Goal: Task Accomplishment & Management: Manage account settings

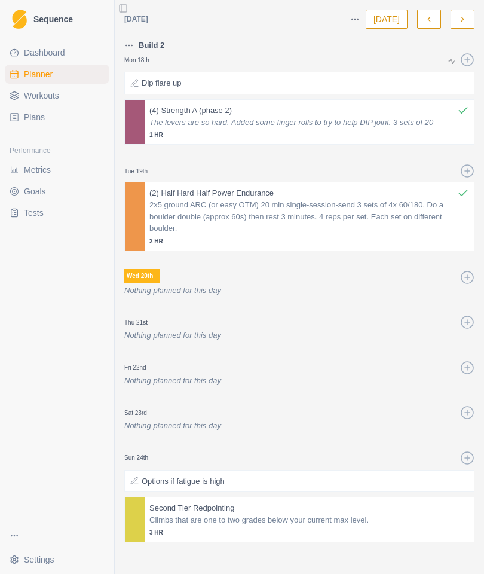
click at [375, 210] on p "2x5 ground ARC (or easy OTM) 20 min single-session-send 3 sets of 4x 60/180. Do…" at bounding box center [309, 216] width 320 height 35
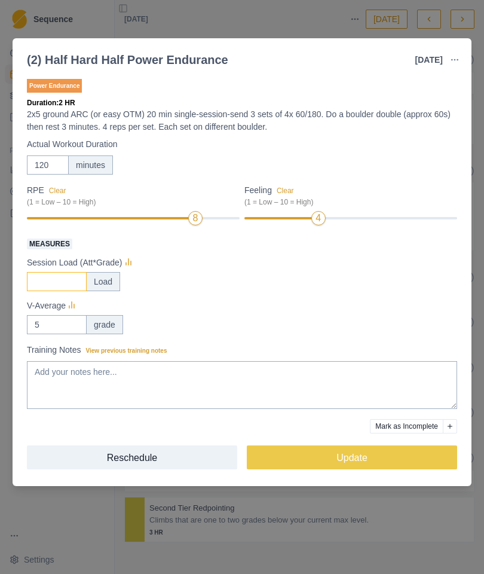
click at [60, 283] on input "Measures" at bounding box center [57, 281] width 60 height 19
type input "189"
click at [388, 267] on div "Session Load (Att*Grade)" at bounding box center [242, 262] width 430 height 14
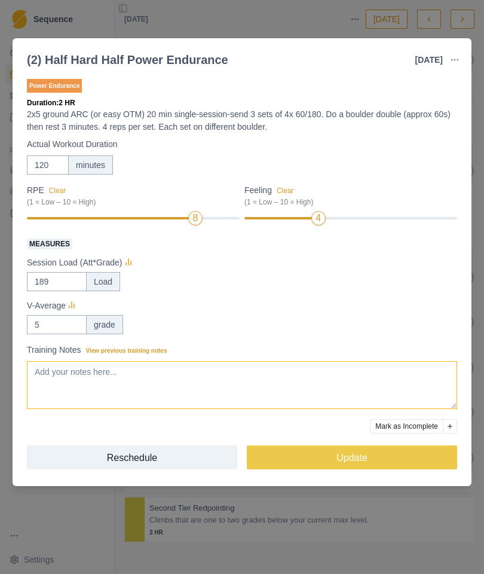
click at [61, 376] on textarea "Training Notes View previous training notes" at bounding box center [242, 385] width 430 height 48
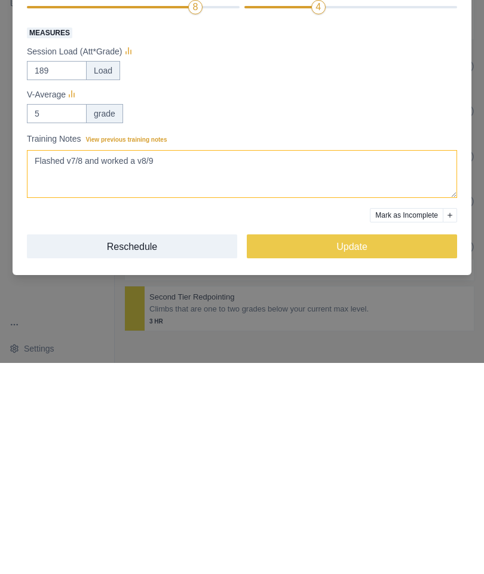
click at [91, 361] on textarea "Flashed v7/8 and worked a v8/9" at bounding box center [242, 385] width 430 height 48
click at [283, 361] on textarea "Flashed v7/8, 2nd go v6/7, and worked a v8/9" at bounding box center [242, 385] width 430 height 48
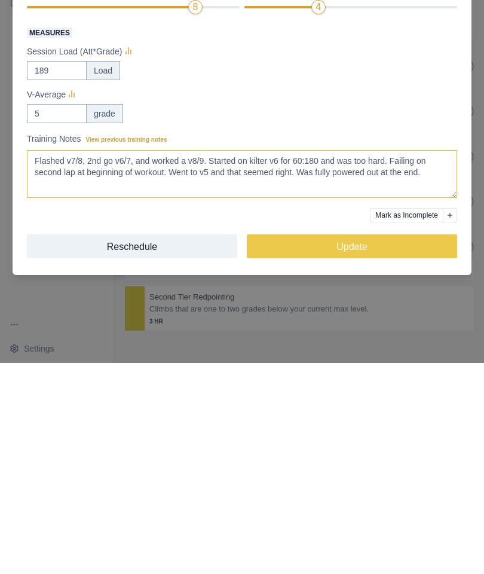
click at [399, 361] on textarea "Flashed v7/8, 2nd go v6/7, and worked a v8/9. Started on kilter v6 for 60:180 a…" at bounding box center [242, 385] width 430 height 48
click at [381, 361] on textarea "Flashed v7/8, 2nd go v6/7, and worked a v8/9. Started on kilter v6 for 60:180 a…" at bounding box center [242, 385] width 430 height 48
click at [365, 361] on textarea "Flashed v7/8, 2nd go v6/7, and worked a v8/9. Started on kilter v6 for 60:180 a…" at bounding box center [242, 385] width 430 height 48
click at [389, 361] on textarea "Flashed v7/8, 2nd go v6/7, and worked a v8/9. Started on kilter v6 for 60:180 a…" at bounding box center [242, 385] width 430 height 48
click at [395, 361] on textarea "Flashed v7/8, 2nd go v6/7, and worked a v8/9. Started on kilter v6 for 60:180 a…" at bounding box center [242, 385] width 430 height 48
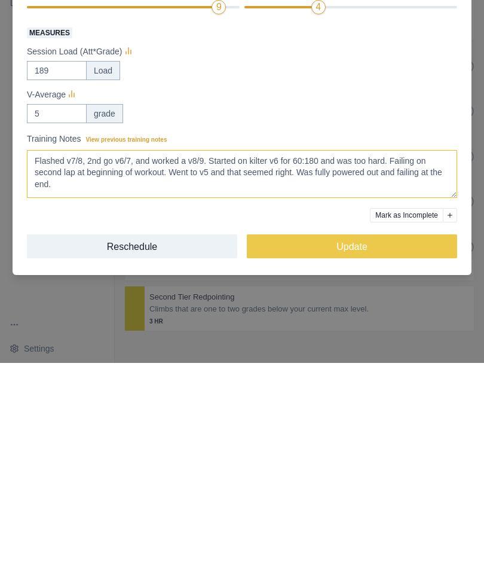
type textarea "Flashed v7/8, 2nd go v6/7, and worked a v8/9. Started on kilter v6 for 60:180 a…"
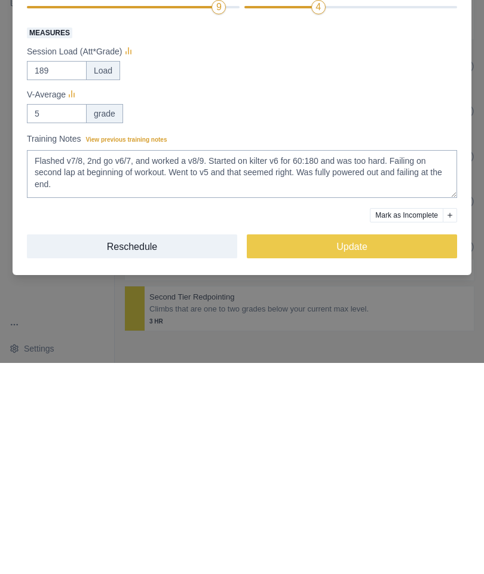
click at [363, 445] on button "Update" at bounding box center [352, 457] width 210 height 24
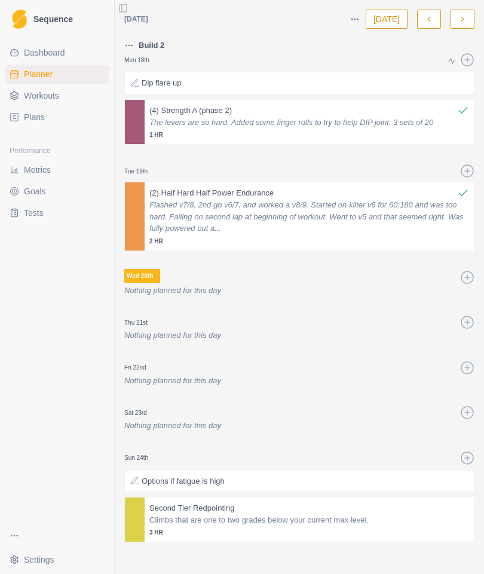
click at [456, 436] on div at bounding box center [299, 443] width 350 height 14
click at [465, 315] on icon at bounding box center [467, 322] width 14 height 14
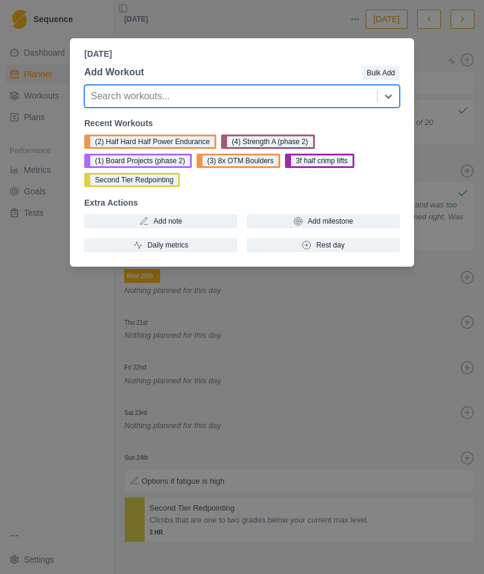
click at [164, 161] on button "(1) Board Projects (phase 2)" at bounding box center [138, 161] width 108 height 14
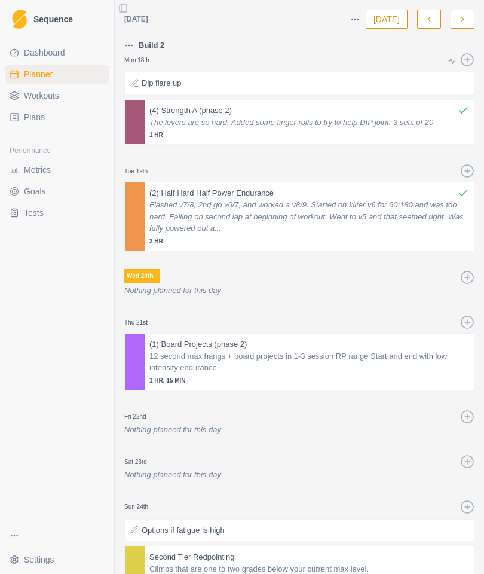
click at [151, 77] on p "Dip flare up" at bounding box center [161, 83] width 39 height 12
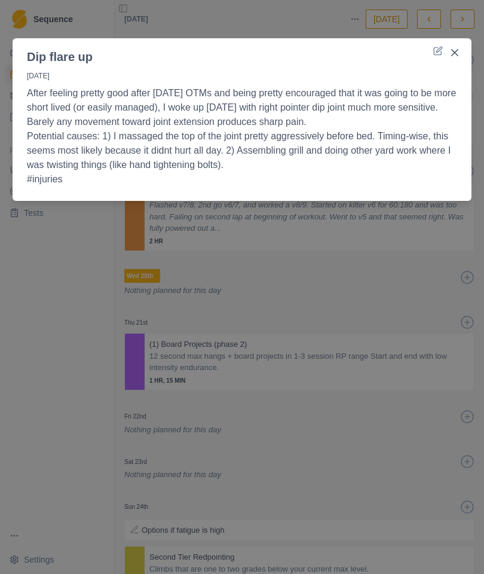
click at [434, 49] on icon at bounding box center [437, 51] width 7 height 7
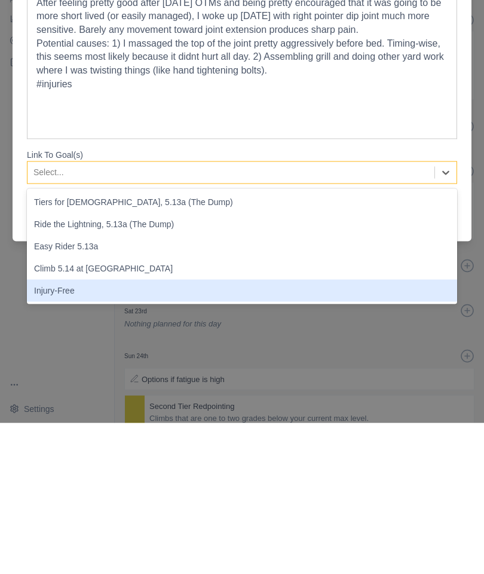
click at [71, 430] on div "Injury-Free" at bounding box center [242, 441] width 430 height 22
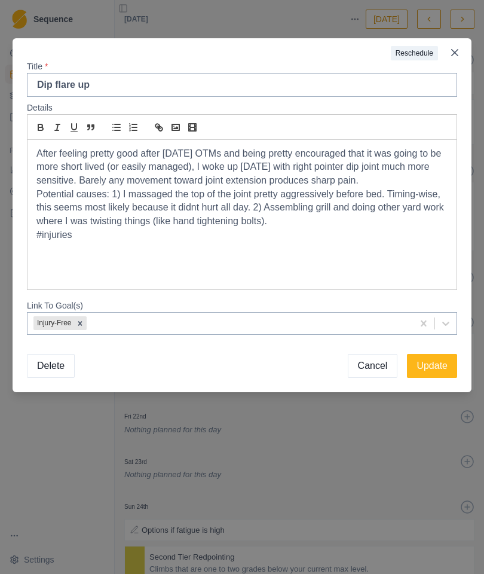
click at [433, 364] on button "Update" at bounding box center [432, 366] width 50 height 24
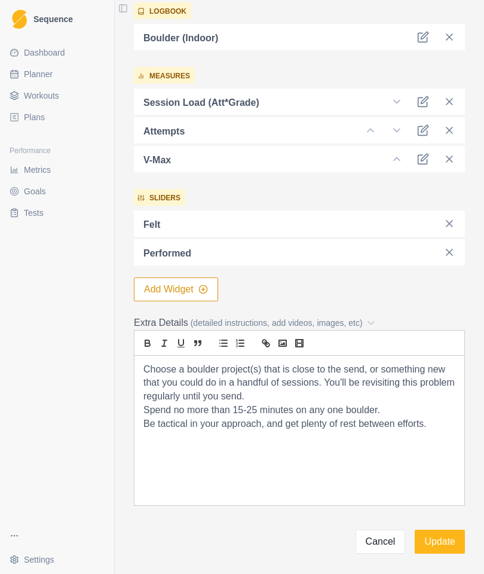
scroll to position [371, 0]
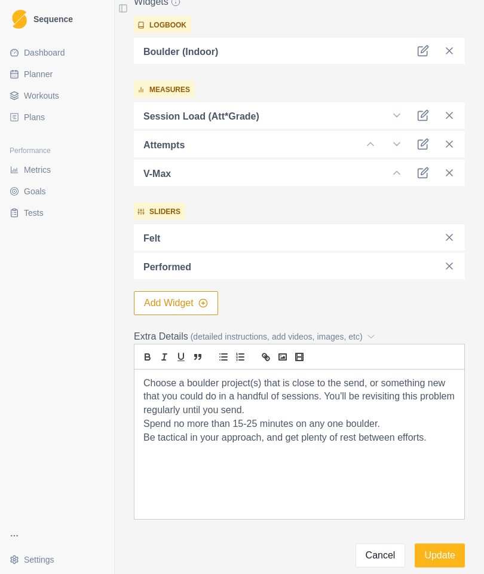
click at [195, 299] on button "Add Widget" at bounding box center [176, 303] width 84 height 24
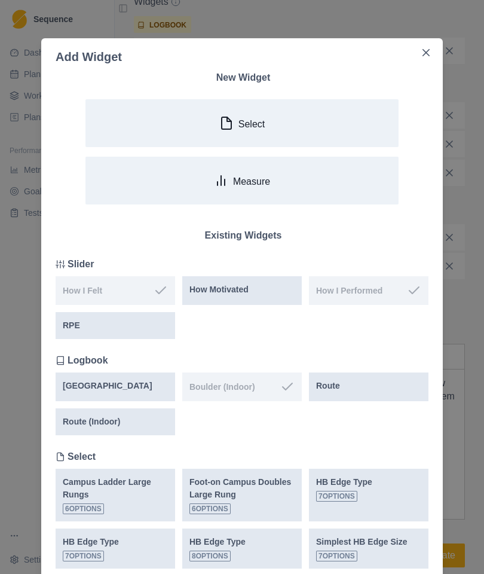
click at [313, 173] on button "Measure" at bounding box center [241, 181] width 313 height 48
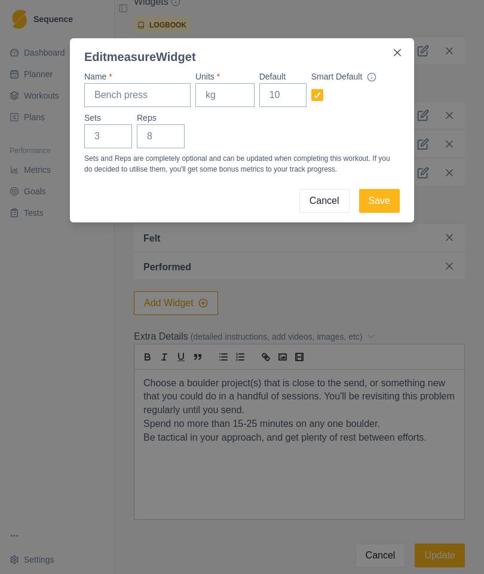
click at [327, 206] on button "Cancel" at bounding box center [324, 201] width 50 height 24
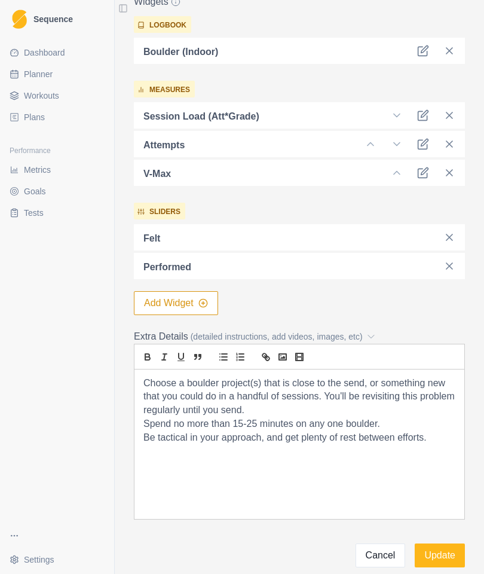
click at [199, 299] on button "Add Widget" at bounding box center [176, 303] width 84 height 24
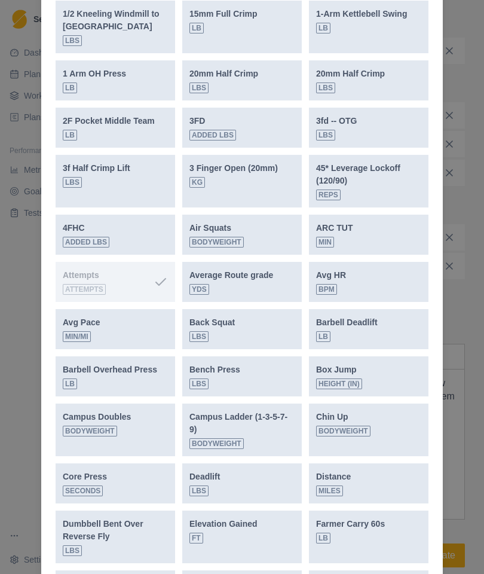
scroll to position [604, 0]
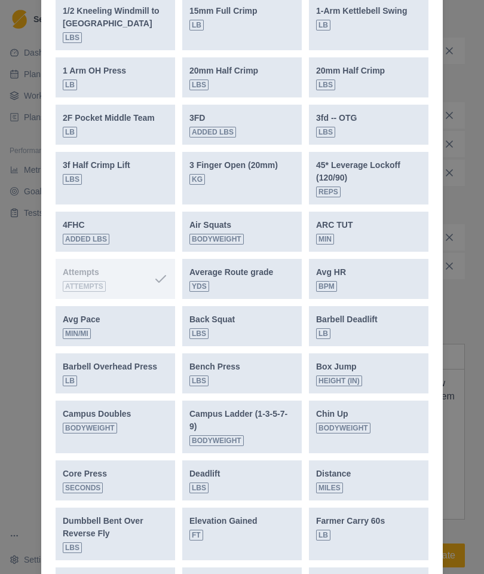
click at [376, 233] on div "ARC TUT Min" at bounding box center [368, 232] width 105 height 26
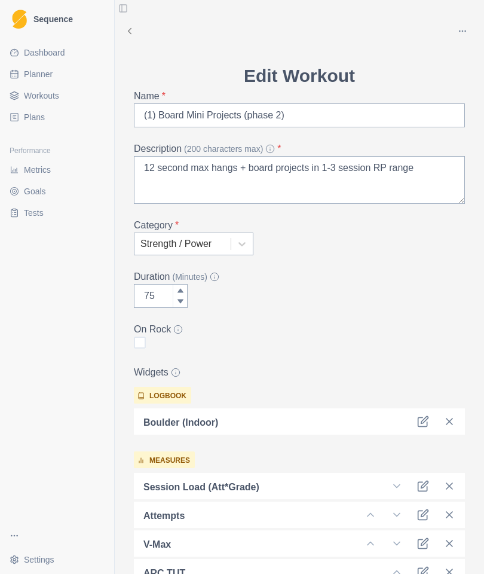
scroll to position [0, 0]
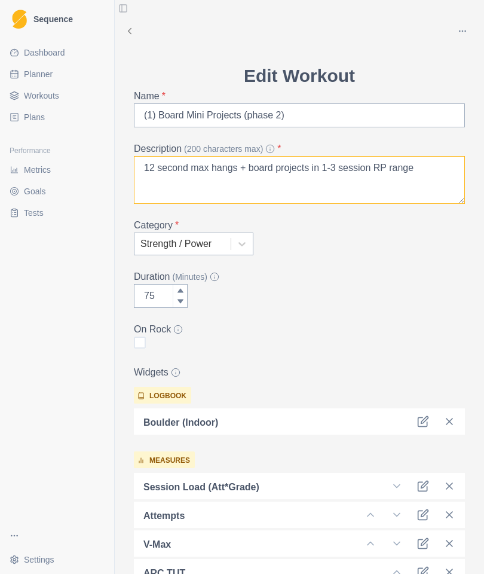
click at [436, 165] on textarea "12 second max hangs + board projects in 1-3 session RP range" at bounding box center [299, 180] width 331 height 48
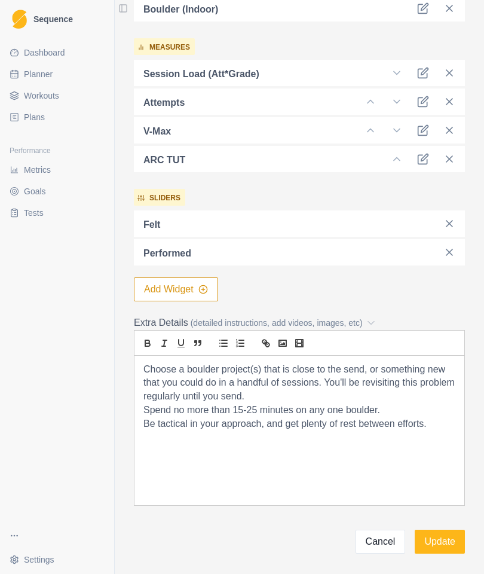
scroll to position [412, 0]
type textarea "12 second max hangs + board projects in 1-3 session RP range Start and end with…"
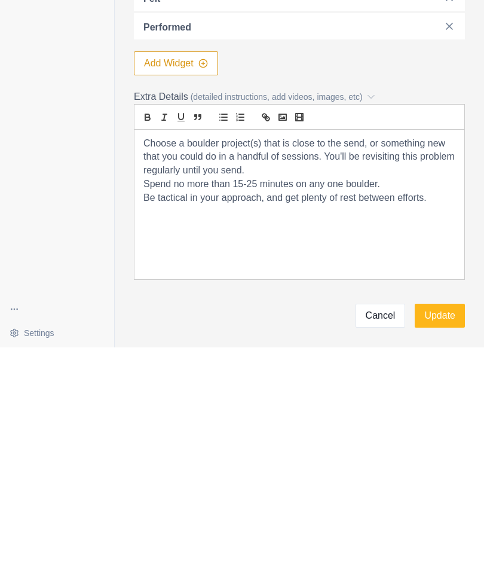
click at [448, 530] on button "Update" at bounding box center [440, 542] width 50 height 24
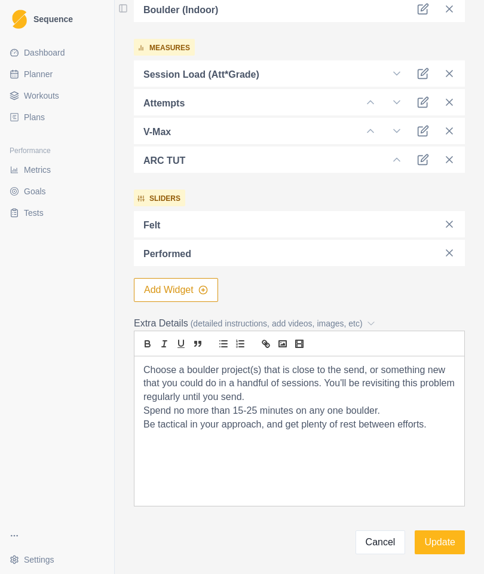
scroll to position [0, 0]
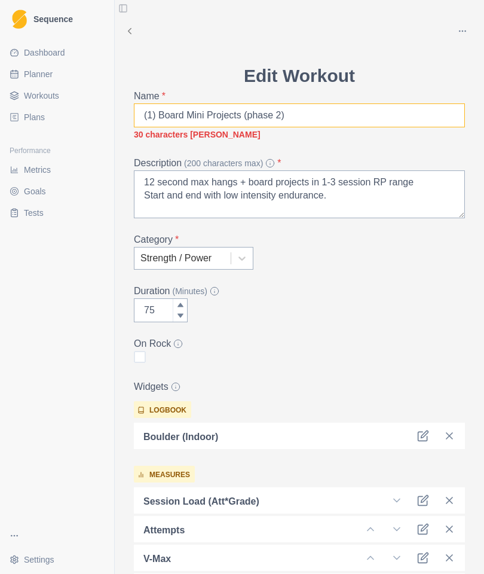
click at [186, 108] on input "(1) Board Mini Projects (phase 2)" at bounding box center [299, 115] width 331 height 24
click at [224, 110] on input "(1) Board Mini Projects (phase 2)" at bounding box center [299, 115] width 331 height 24
click at [209, 111] on input "(1) Board Mini Projects (phase 2)" at bounding box center [299, 115] width 331 height 24
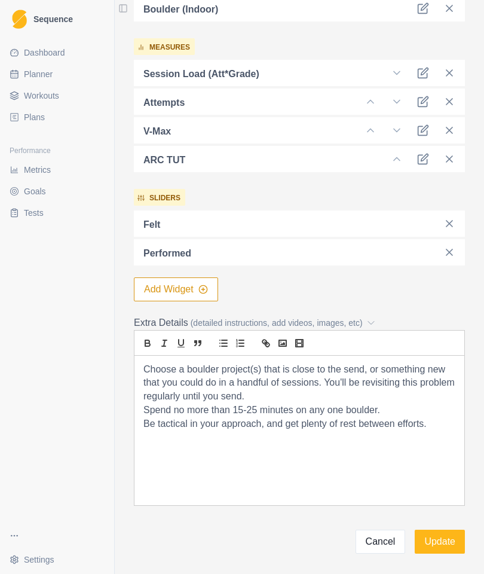
scroll to position [412, 0]
type input "(1) Board Projects (phase 2)"
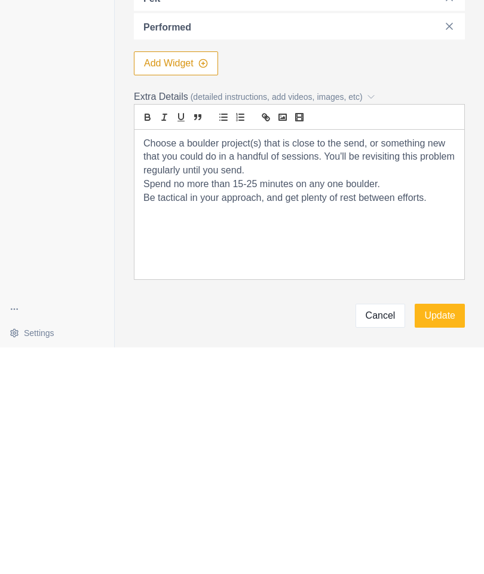
click at [441, 530] on button "Update" at bounding box center [440, 542] width 50 height 24
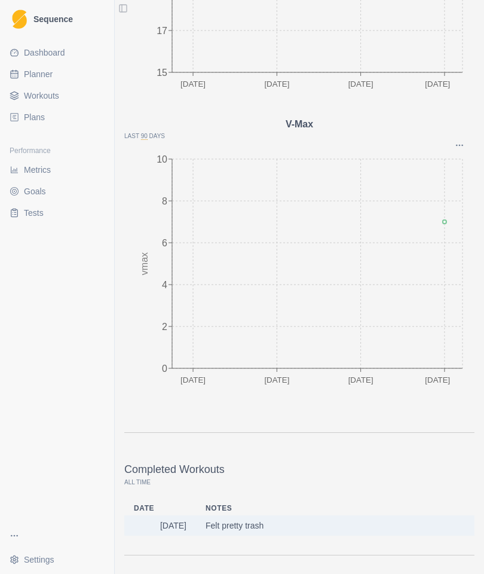
scroll to position [1780, 0]
click at [233, 523] on td "Felt pretty trash" at bounding box center [335, 525] width 279 height 20
click at [172, 519] on td "[DATE]" at bounding box center [160, 525] width 72 height 20
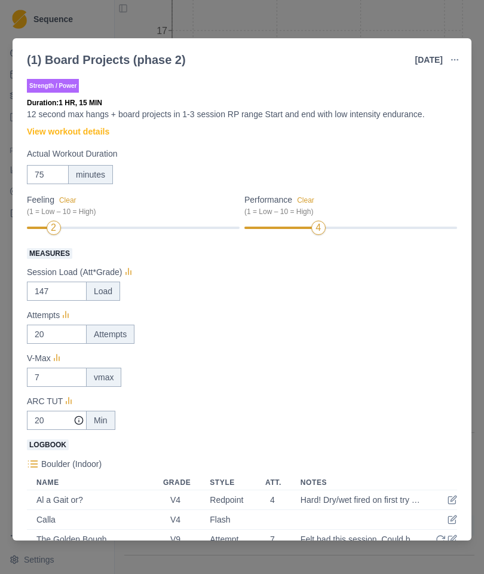
click at [62, 467] on p "Boulder (Indoor)" at bounding box center [71, 464] width 60 height 13
click at [61, 464] on p "Boulder (Indoor)" at bounding box center [71, 464] width 60 height 13
click at [59, 467] on p "Boulder (Indoor)" at bounding box center [71, 464] width 60 height 13
click at [62, 466] on p "Boulder (Indoor)" at bounding box center [71, 464] width 60 height 13
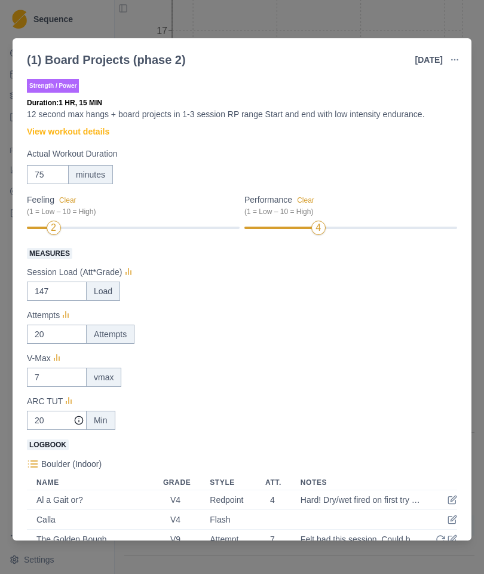
click at [55, 470] on div "Boulder (Indoor) Name Grade Style Att. Notes Al a Gait or? V4 Redpoint 4 Hard! …" at bounding box center [242, 534] width 430 height 157
click at [50, 462] on p "Boulder (Indoor)" at bounding box center [71, 464] width 60 height 13
click at [71, 423] on input "20" at bounding box center [57, 420] width 60 height 19
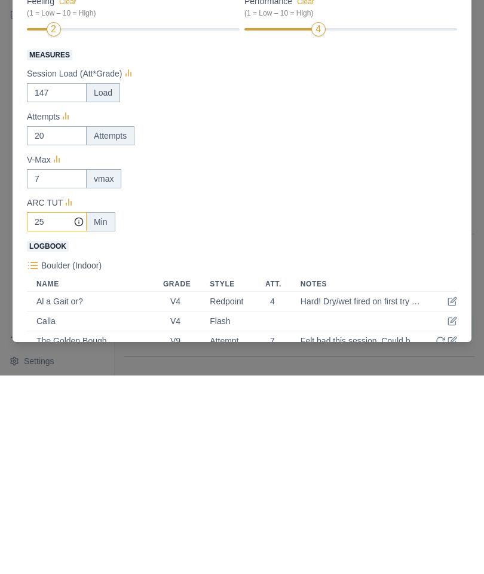
type input "25"
click at [377, 411] on div "25 Min" at bounding box center [242, 420] width 430 height 19
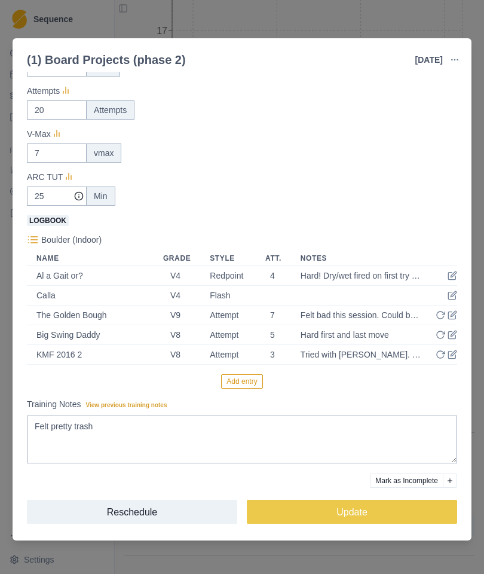
scroll to position [225, 0]
click at [397, 505] on button "Update" at bounding box center [352, 512] width 210 height 24
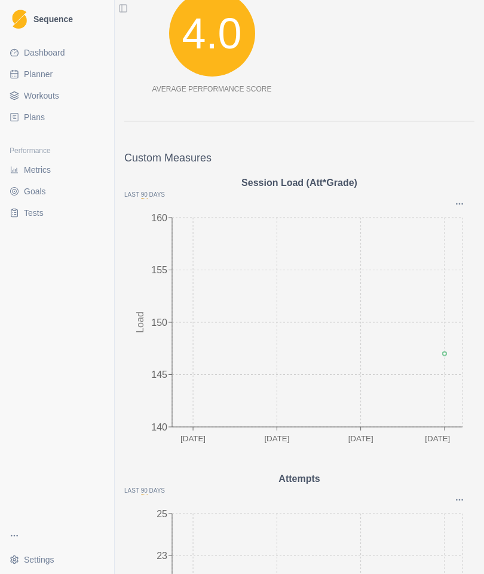
scroll to position [1130, 0]
click at [43, 163] on link "Metrics" at bounding box center [57, 169] width 105 height 19
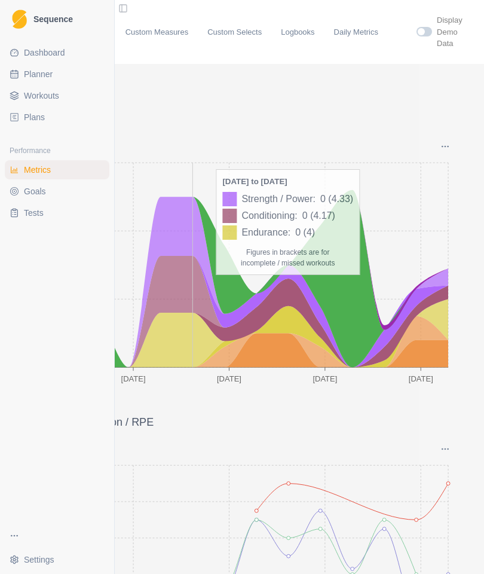
scroll to position [8, 191]
click at [449, 142] on icon "Options" at bounding box center [445, 147] width 10 height 10
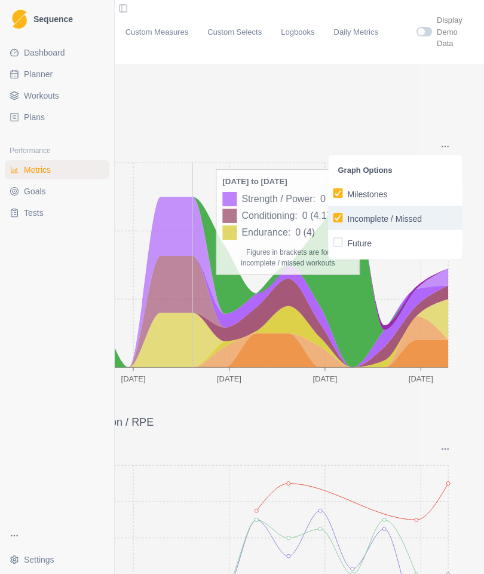
click at [381, 213] on p "Incomplete / Missed" at bounding box center [385, 219] width 75 height 13
click at [333, 218] on input "Incomplete / Missed" at bounding box center [333, 218] width 1 height 1
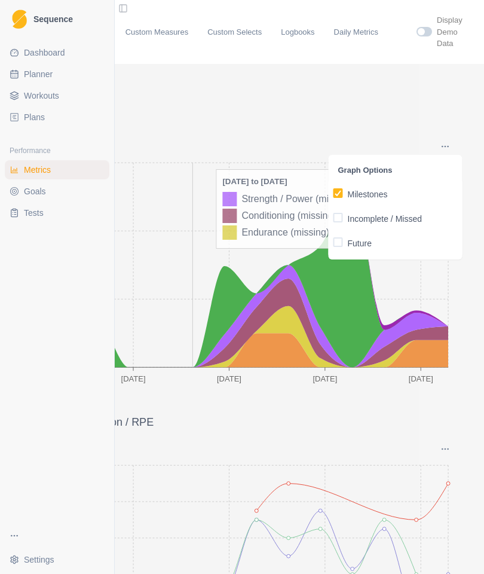
click at [405, 416] on p "Feeling / Performance / Motivation / RPE" at bounding box center [209, 422] width 501 height 16
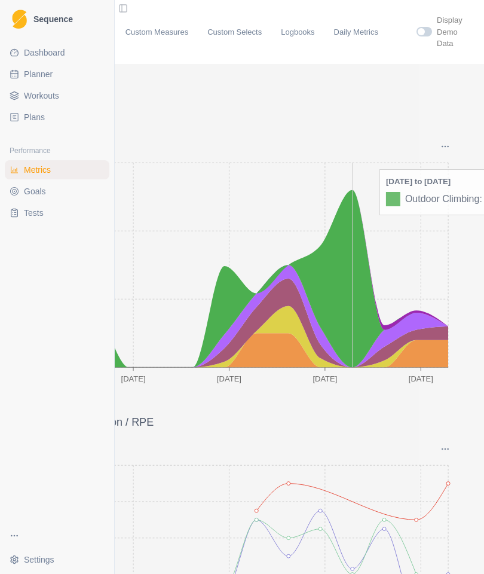
click at [346, 290] on icon at bounding box center [240, 277] width 415 height 177
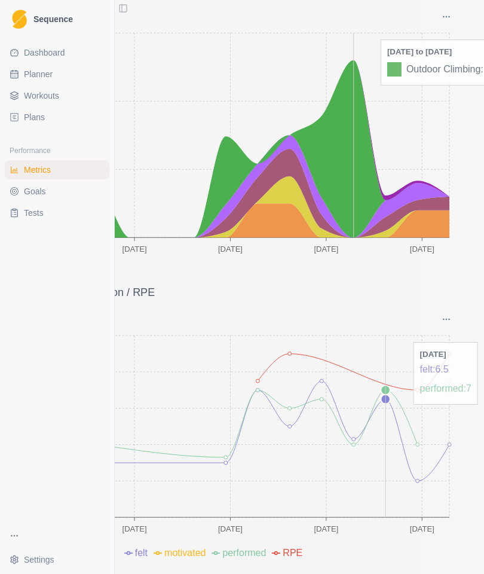
scroll to position [16, 191]
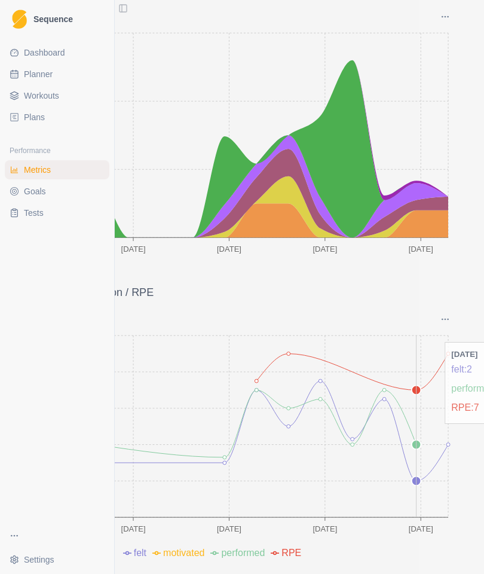
click at [419, 440] on icon "[DATE] [DATE] [DATE] [DATE] Aug 0 2 4 6 8 10" at bounding box center [209, 443] width 501 height 239
click at [418, 446] on icon "[DATE] [DATE] [DATE] [DATE] Aug 0 2 4 6 8 10" at bounding box center [209, 443] width 501 height 239
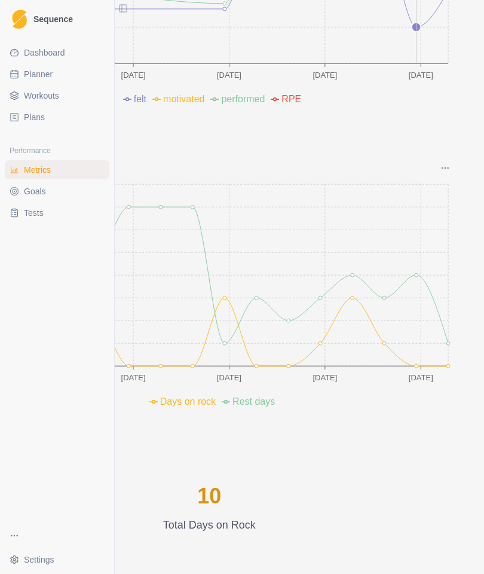
scroll to position [584, 0]
click at [351, 292] on circle at bounding box center [353, 297] width 10 height 10
click at [442, 163] on icon "Options" at bounding box center [445, 168] width 10 height 10
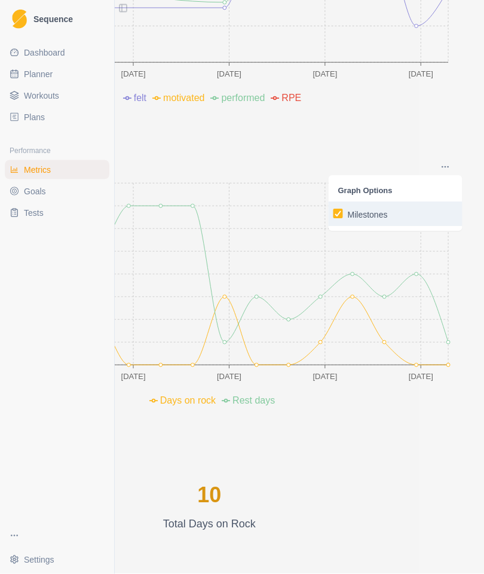
scroll to position [38, 191]
click at [449, 163] on icon "Options" at bounding box center [445, 168] width 10 height 10
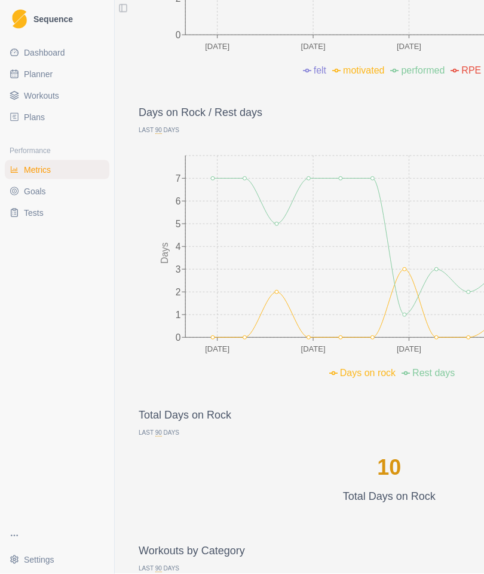
scroll to position [611, 0]
click at [160, 430] on span "90" at bounding box center [158, 433] width 7 height 7
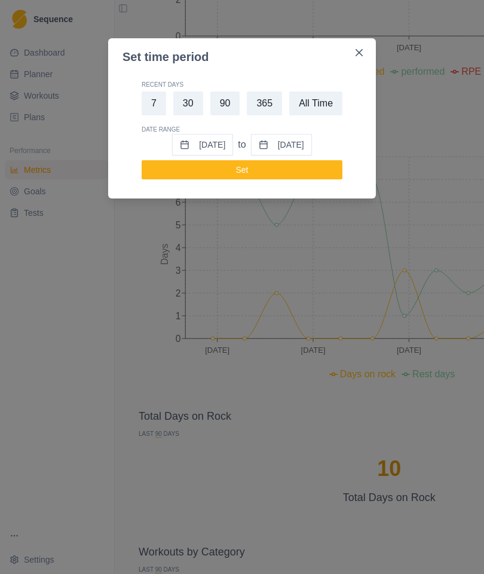
click at [259, 98] on button "365" at bounding box center [264, 103] width 35 height 24
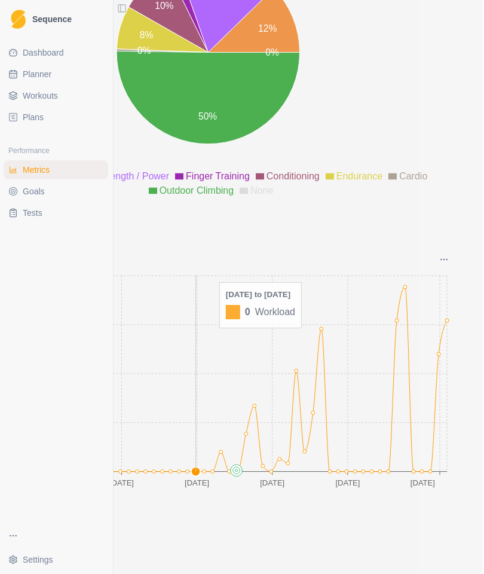
scroll to position [21, 191]
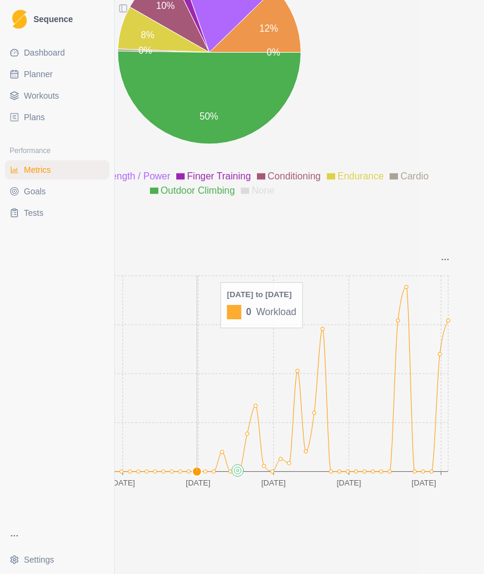
click at [403, 268] on icon "[DATE] Nov [DATE] Mar [DATE] Aug 0 350 700 1050 1400 Workload" at bounding box center [209, 383] width 501 height 239
click at [398, 376] on icon "[DATE] Nov [DATE] Mar [DATE] Aug 0 350 700 1050 1400 Workload" at bounding box center [209, 383] width 501 height 239
click at [376, 410] on icon "[DATE] Nov [DATE] Mar [DATE] Aug 0 350 700 1050 1400 Workload" at bounding box center [209, 383] width 501 height 239
click at [396, 361] on icon "[DATE] Nov [DATE] Mar [DATE] Aug 0 350 700 1050 1400 Workload" at bounding box center [209, 383] width 501 height 239
click at [407, 345] on icon "[DATE] Nov [DATE] Mar [DATE] Aug 0 350 700 1050 1400 Workload" at bounding box center [209, 383] width 501 height 239
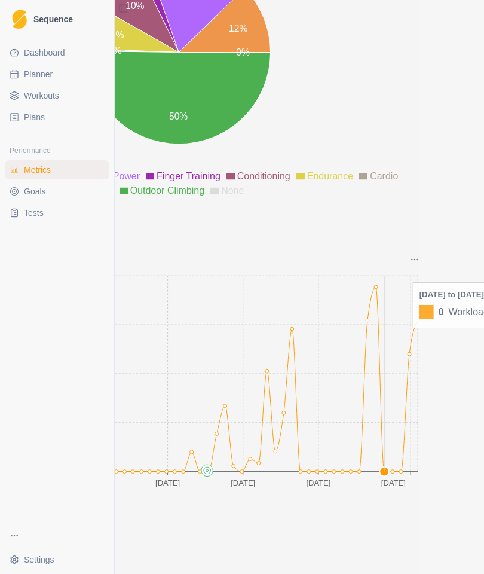
scroll to position [1468, 24]
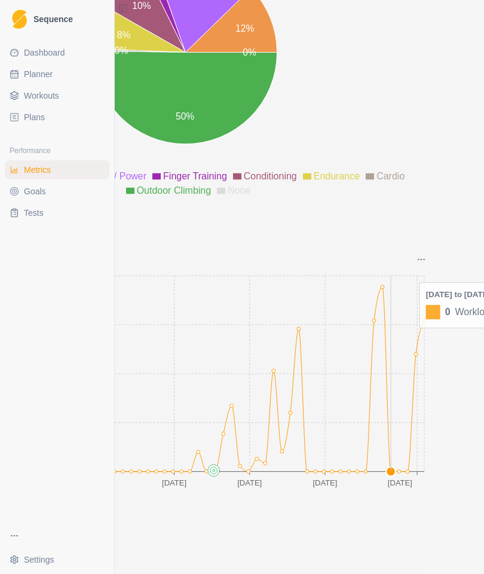
click at [383, 395] on icon "[DATE] Nov [DATE] Mar [DATE] Aug 0 350 700 1050 1400 Workload" at bounding box center [185, 383] width 501 height 239
click at [401, 365] on icon "[DATE] Nov [DATE] Mar [DATE] Aug 0 350 700 1050 1400 Workload" at bounding box center [185, 383] width 501 height 239
click at [410, 362] on icon "[DATE] Nov [DATE] Mar [DATE] Aug 0 350 700 1050 1400 Workload" at bounding box center [185, 383] width 501 height 239
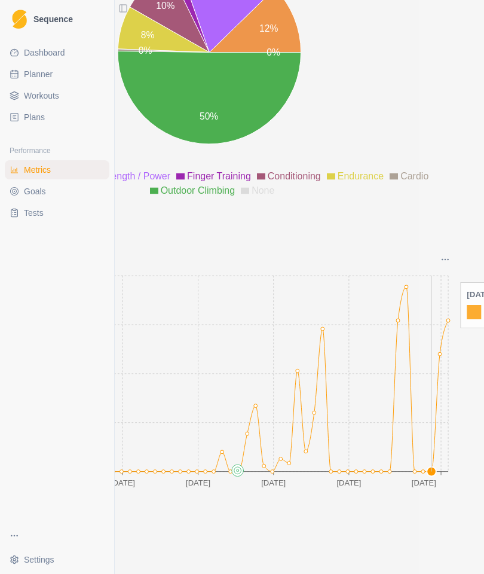
click at [446, 255] on icon "Options" at bounding box center [445, 260] width 10 height 10
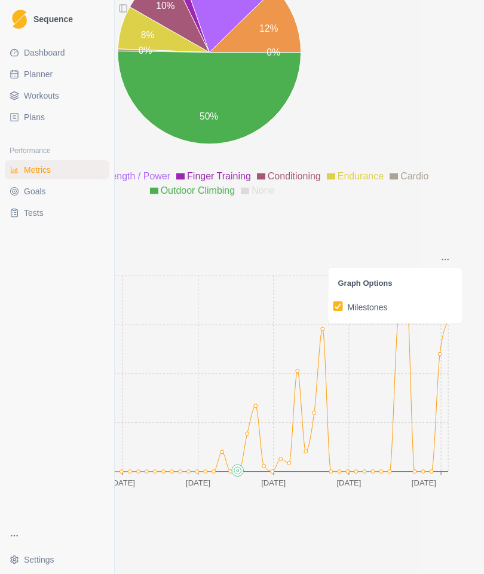
click at [420, 225] on div "Workload" at bounding box center [209, 235] width 501 height 21
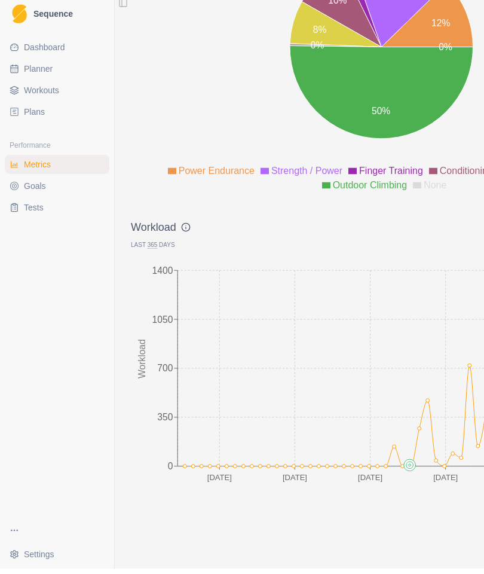
scroll to position [48, 0]
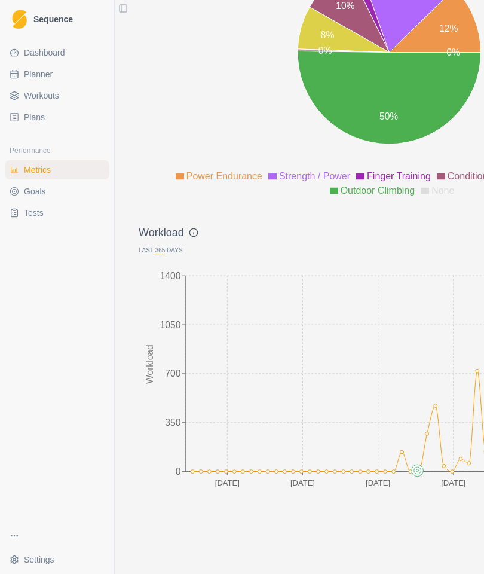
click at [191, 228] on icon at bounding box center [194, 233] width 10 height 10
click at [189, 228] on icon at bounding box center [194, 233] width 10 height 10
click at [195, 228] on icon at bounding box center [194, 233] width 10 height 10
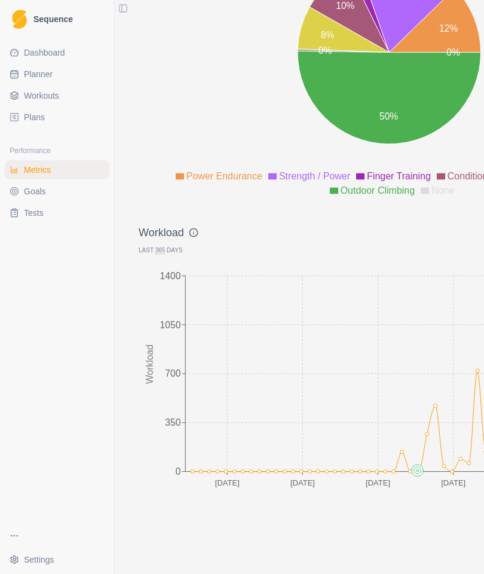
click at [197, 228] on icon at bounding box center [194, 233] width 10 height 10
click at [191, 228] on icon at bounding box center [194, 233] width 10 height 10
click at [197, 228] on icon at bounding box center [194, 233] width 10 height 10
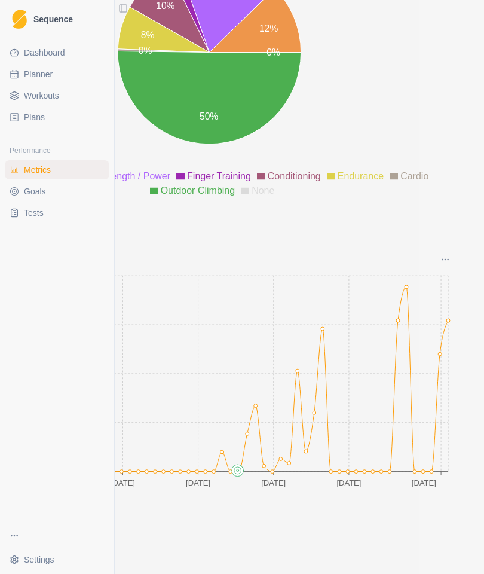
scroll to position [48, 191]
click at [446, 246] on p "Last 365 Days" at bounding box center [209, 250] width 501 height 9
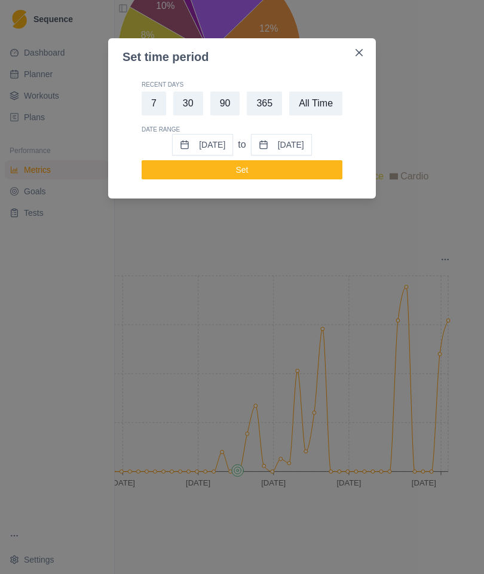
click at [362, 48] on button "Close" at bounding box center [359, 52] width 19 height 19
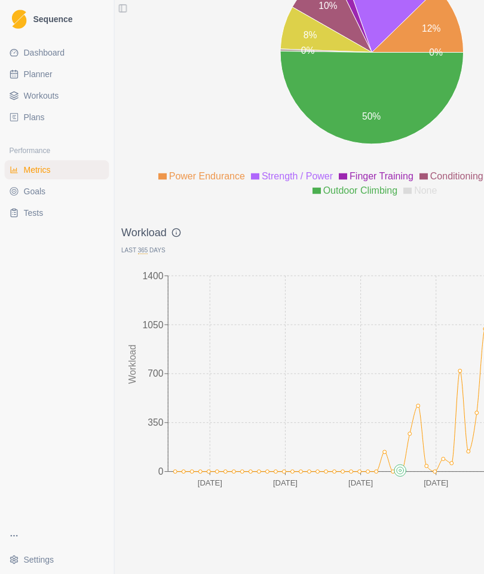
scroll to position [48, 0]
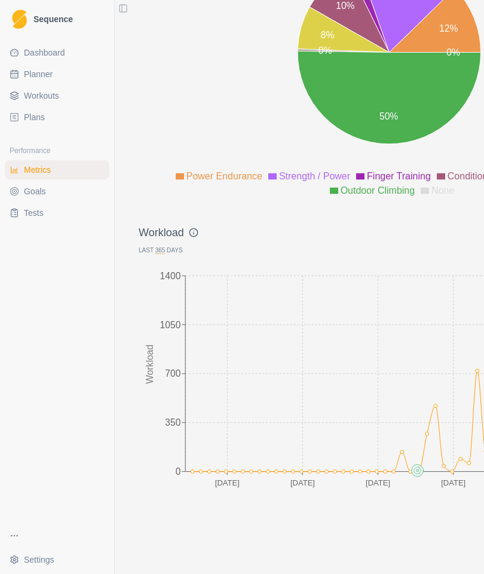
click at [202, 225] on div "Workload" at bounding box center [389, 235] width 501 height 21
click at [191, 228] on icon at bounding box center [194, 233] width 10 height 10
click at [52, 189] on link "Goals" at bounding box center [57, 191] width 105 height 19
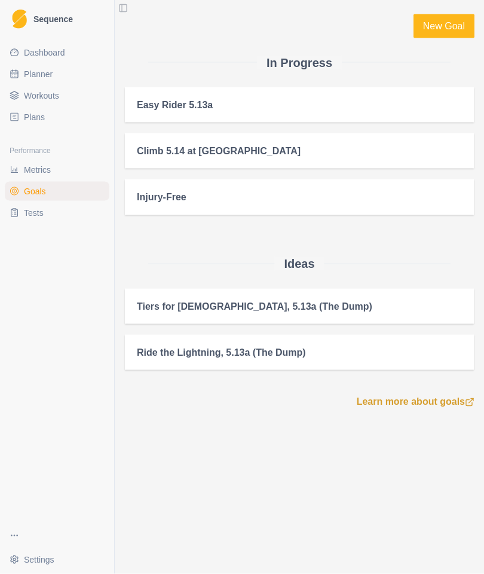
scroll to position [19, 0]
click at [418, 99] on div "Easy Rider 5.13a" at bounding box center [299, 104] width 325 height 11
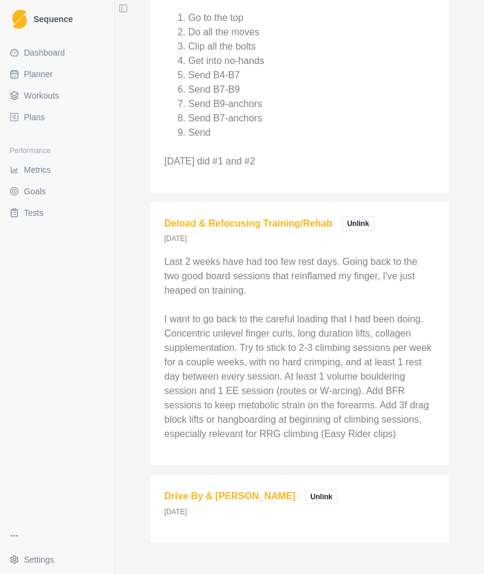
scroll to position [722, 0]
click at [231, 491] on link "Drive By & [PERSON_NAME]" at bounding box center [229, 496] width 131 height 10
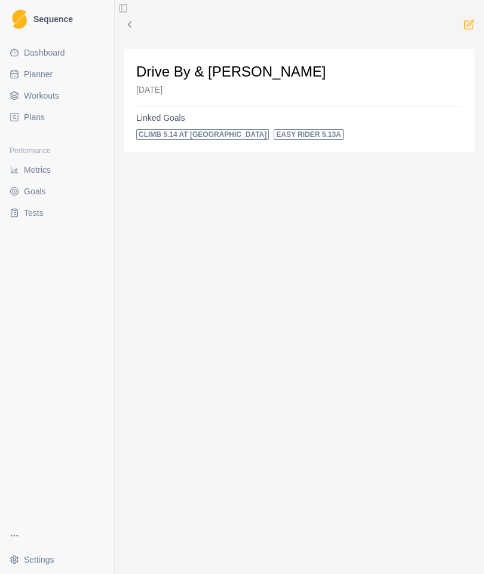
click at [47, 234] on div "Dashboard Planner Workouts Plans Performance Metrics Goals Tests" at bounding box center [57, 279] width 114 height 483
click at [29, 234] on div "Dashboard Planner Workouts Plans Performance Metrics Goals Tests" at bounding box center [57, 279] width 114 height 483
click at [37, 234] on div "Dashboard Planner Workouts Plans Performance Metrics Goals Tests" at bounding box center [57, 279] width 114 height 483
click at [38, 238] on div "Dashboard Planner Workouts Plans Performance Metrics Goals Tests" at bounding box center [57, 279] width 114 height 483
click at [118, 53] on button "Toggle Sidebar" at bounding box center [114, 287] width 10 height 574
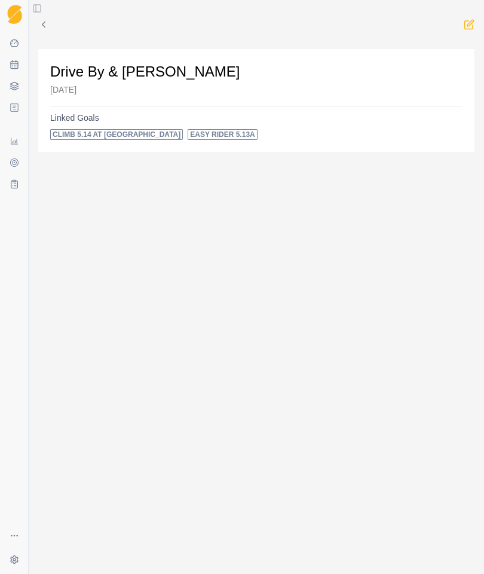
scroll to position [47, 0]
click at [45, 6] on button "Toggle Sidebar" at bounding box center [37, 8] width 17 height 17
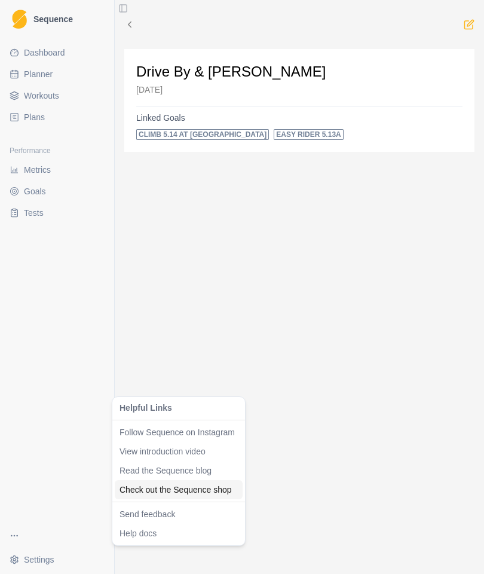
click at [188, 484] on link "Check out the Sequence shop" at bounding box center [179, 490] width 118 height 12
